Goal: Task Accomplishment & Management: Use online tool/utility

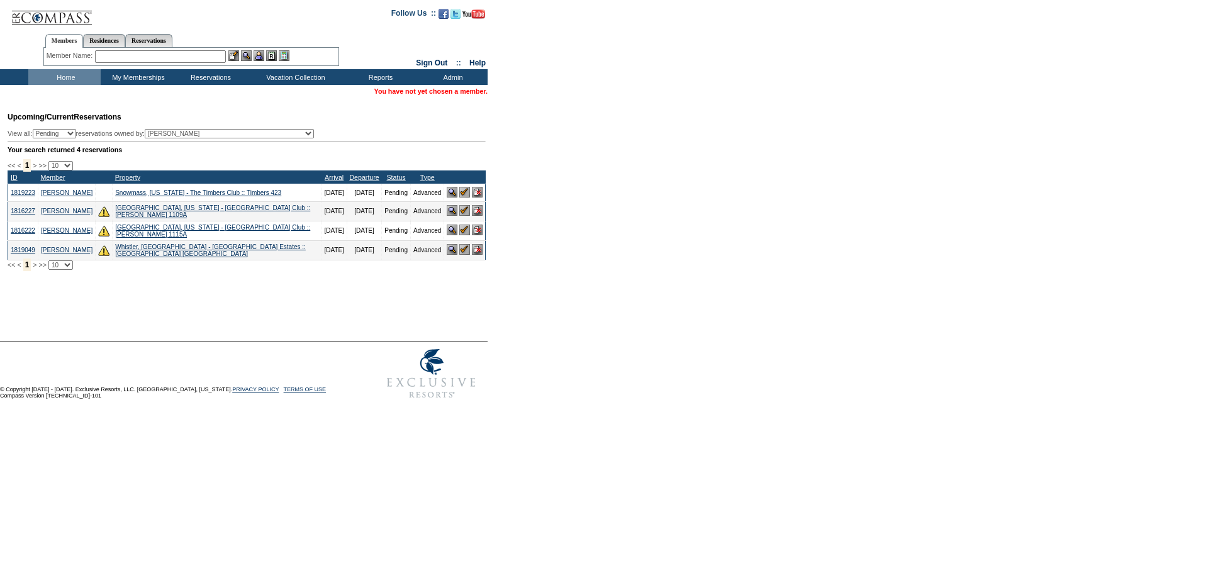
click at [477, 196] on img at bounding box center [477, 192] width 11 height 11
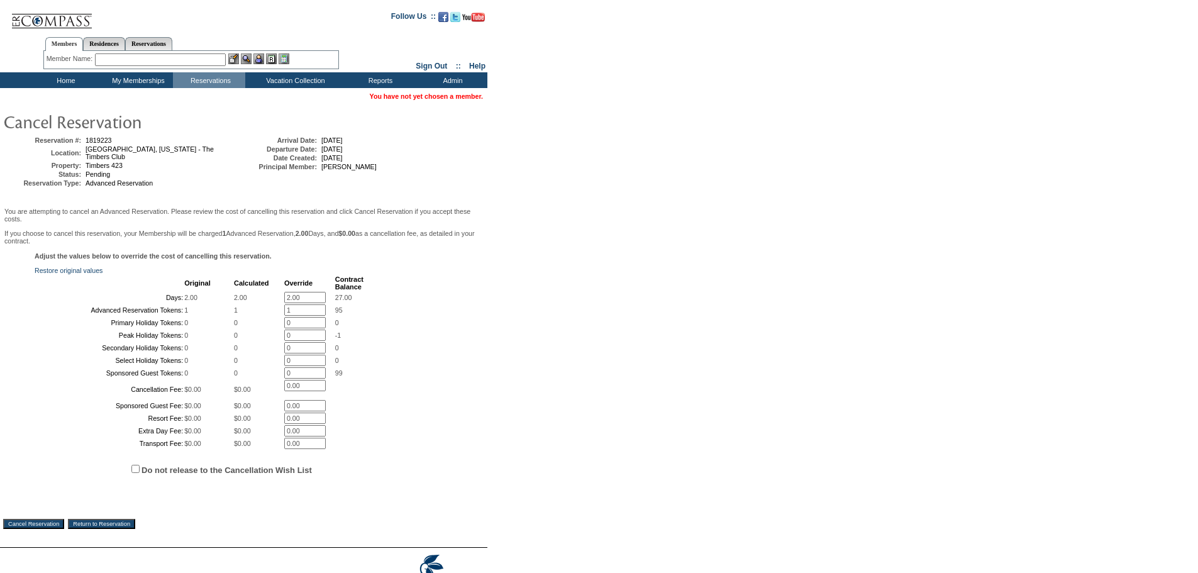
drag, startPoint x: 286, startPoint y: 298, endPoint x: 278, endPoint y: 299, distance: 7.7
click at [278, 299] on table "Original Calculated Override Contract Balance Days: 2.00 2.00 2.00 * 27.00 Adva…" at bounding box center [200, 362] width 330 height 176
type input "0.00"
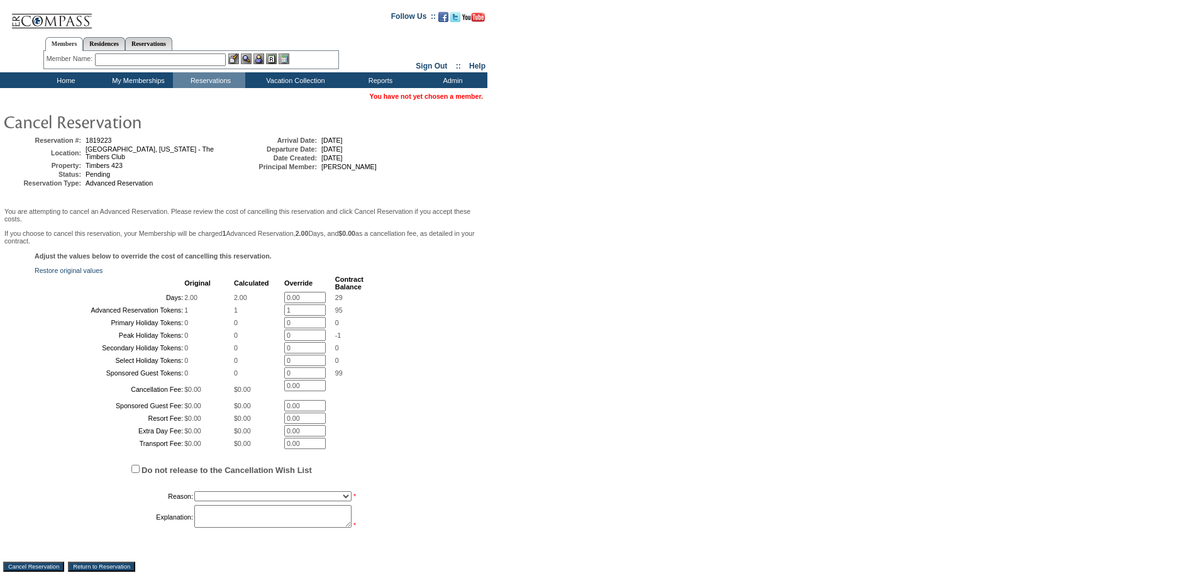
drag, startPoint x: 291, startPoint y: 323, endPoint x: 254, endPoint y: 322, distance: 36.5
click at [254, 316] on tr "Advanced Reservation Tokens: 1 1 1 * 95" at bounding box center [200, 309] width 328 height 11
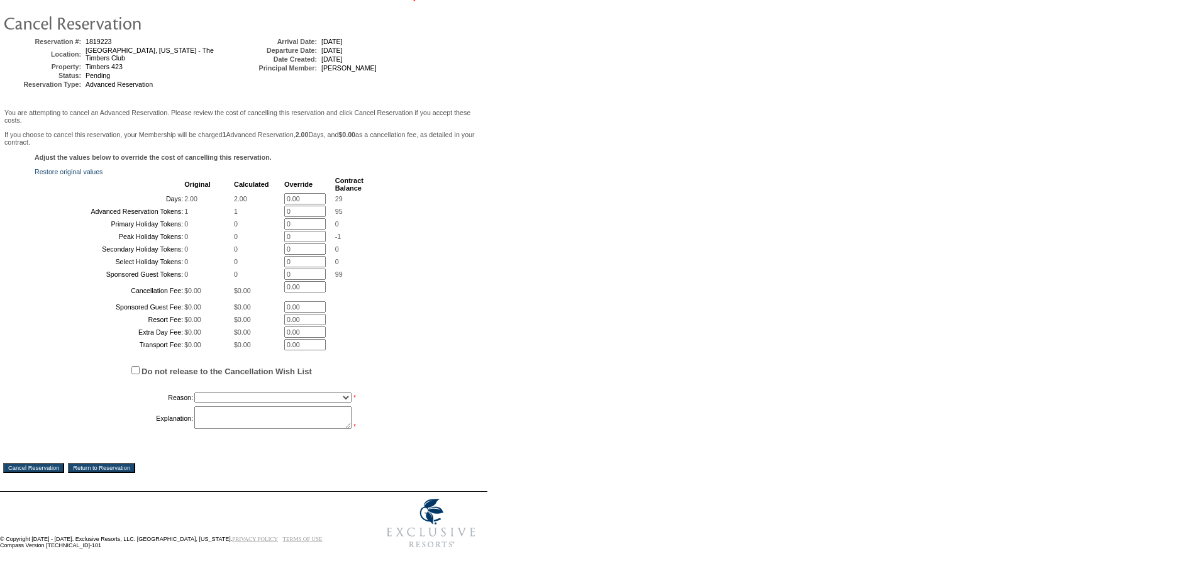
scroll to position [202, 0]
type input "0"
click at [298, 397] on select "Creating Continuous Stay Days Booked After Cancellation Experiential / Hotel / …" at bounding box center [272, 398] width 157 height 10
select select "1026"
click at [194, 393] on select "Creating Continuous Stay Days Booked After Cancellation Experiential / Hotel / …" at bounding box center [272, 398] width 157 height 10
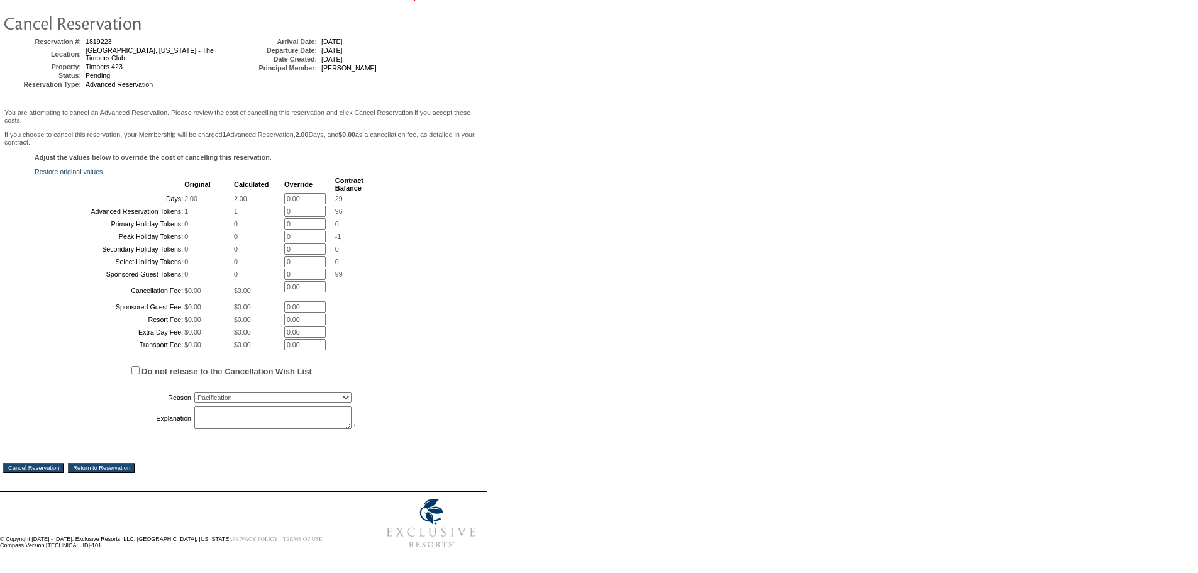
click at [210, 410] on textarea at bounding box center [272, 417] width 157 height 23
click at [243, 423] on textarea "I accepted before it expired but they decided against it as they need" at bounding box center [272, 417] width 157 height 23
type textarea "I accepted before it expired but they decided against it as they need 4 bedroom…"
click at [17, 465] on input "Cancel Reservation" at bounding box center [33, 468] width 61 height 10
